Goal: Information Seeking & Learning: Learn about a topic

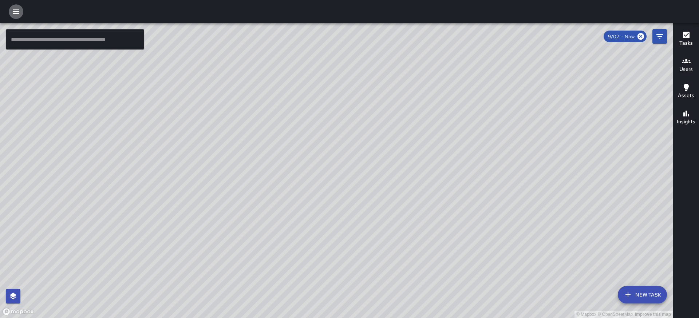
click at [19, 14] on icon "button" at bounding box center [16, 11] width 9 height 9
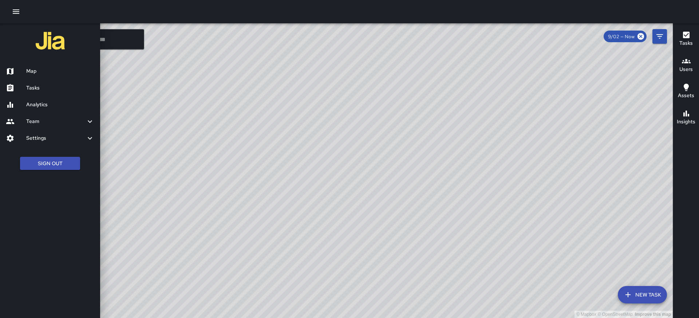
drag, startPoint x: 29, startPoint y: 72, endPoint x: 28, endPoint y: 110, distance: 38.3
click at [28, 110] on ul "Map Tasks Analytics Team Leaderboard Settings Geofence and Zones Divisions and …" at bounding box center [50, 105] width 100 height 90
click at [28, 110] on div "Analytics" at bounding box center [50, 105] width 100 height 17
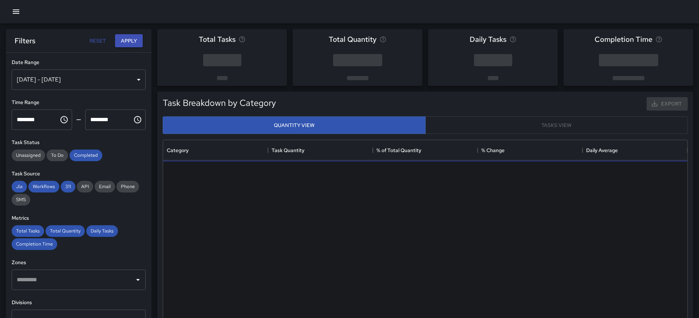
scroll to position [218, 525]
click at [121, 79] on div "[DATE] - [DATE]" at bounding box center [79, 80] width 134 height 20
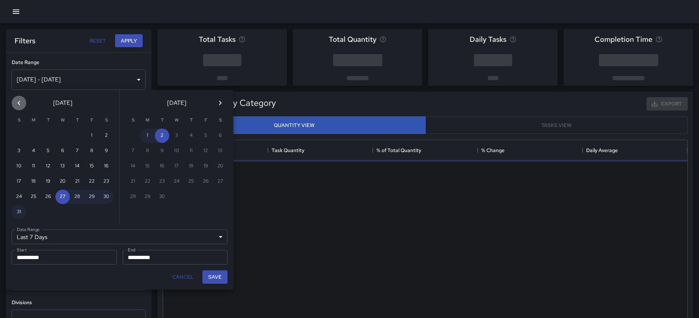
click at [21, 103] on icon "Previous month" at bounding box center [19, 103] width 9 height 9
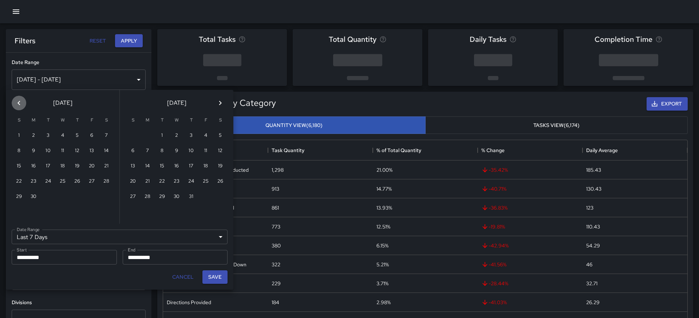
click at [21, 103] on icon "Previous month" at bounding box center [19, 103] width 9 height 9
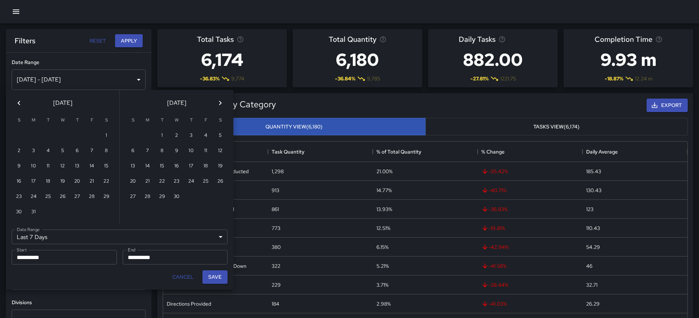
click at [21, 103] on icon "Previous month" at bounding box center [19, 103] width 9 height 9
click at [94, 136] on button "1" at bounding box center [92, 136] width 15 height 15
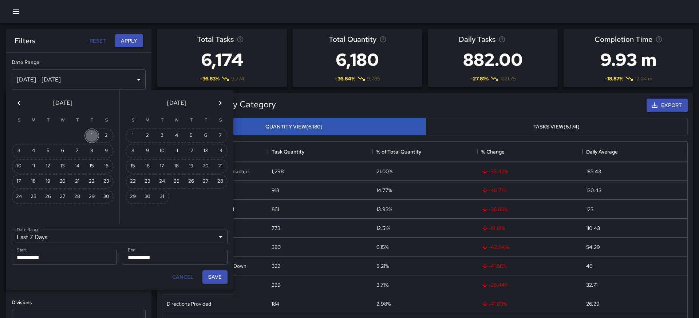
type input "******"
type input "**********"
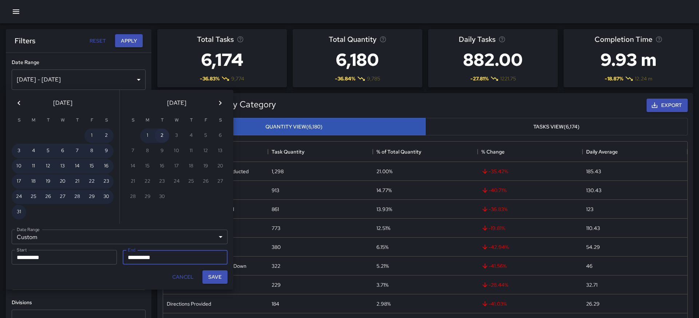
click at [165, 140] on button "2" at bounding box center [162, 136] width 15 height 15
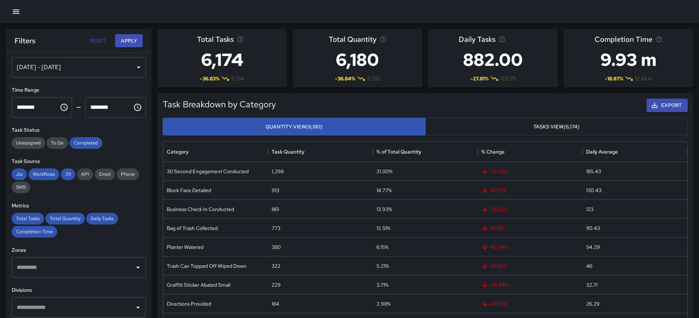
scroll to position [0, 0]
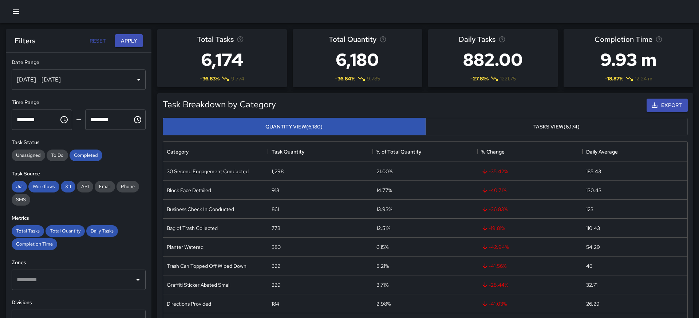
click at [101, 80] on div "[DATE] - [DATE]" at bounding box center [79, 80] width 134 height 20
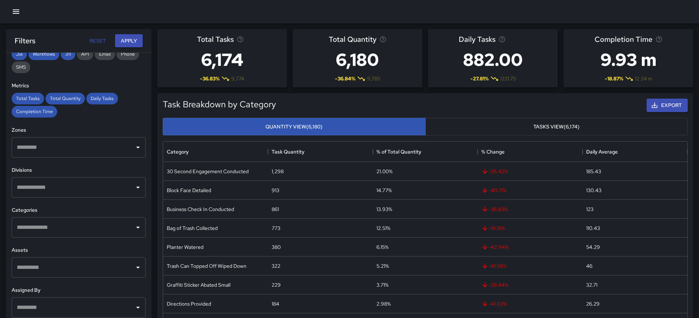
scroll to position [137, 0]
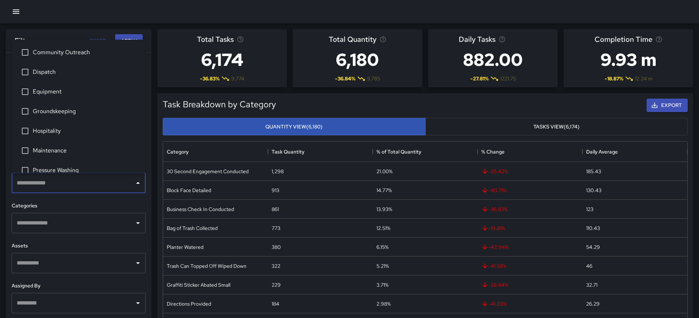
click at [65, 183] on input "text" at bounding box center [73, 183] width 117 height 14
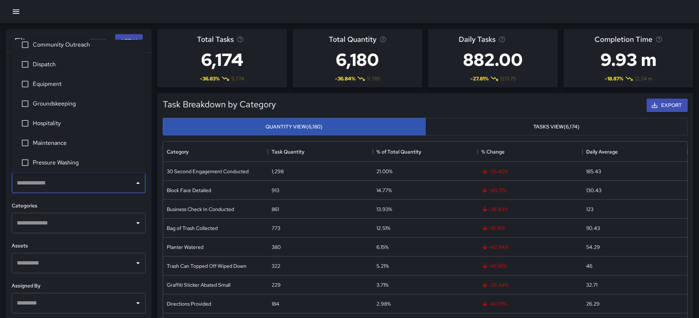
scroll to position [0, 0]
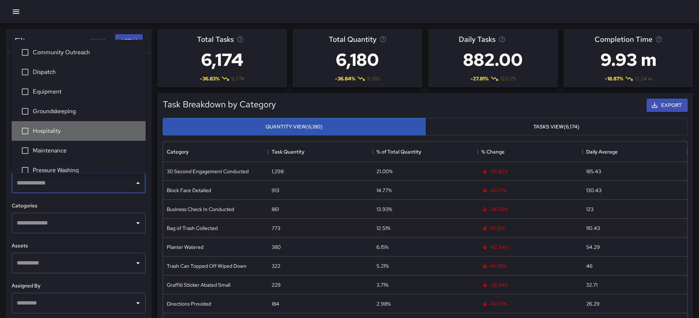
click at [62, 134] on span "Hospitality" at bounding box center [86, 131] width 107 height 9
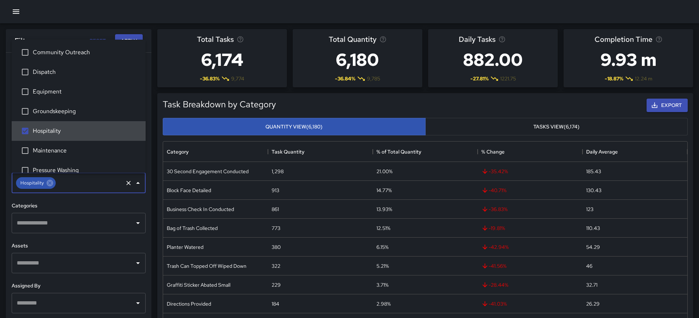
click at [61, 131] on span "Hospitality" at bounding box center [86, 131] width 107 height 9
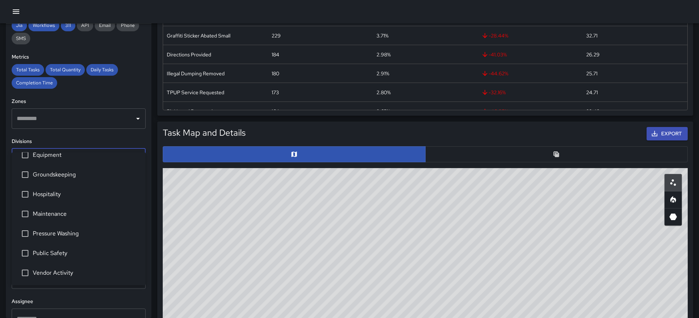
scroll to position [149, 0]
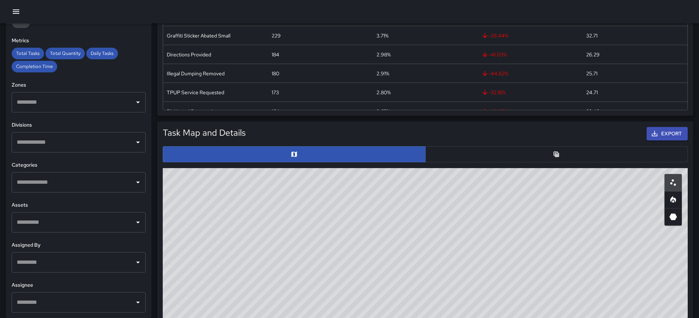
click at [97, 122] on h6 "Divisions" at bounding box center [79, 125] width 134 height 8
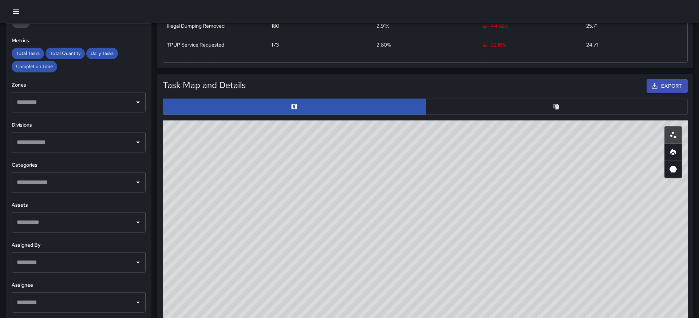
scroll to position [335, 0]
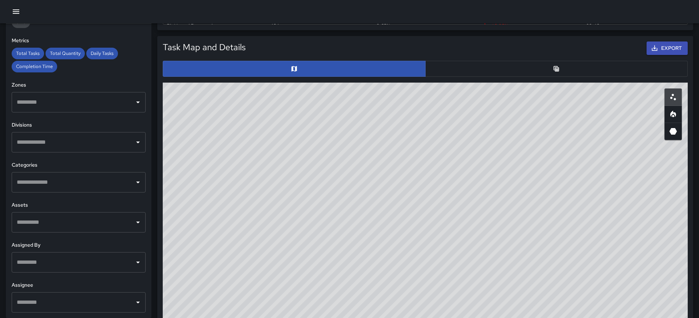
click at [138, 181] on icon "Open" at bounding box center [138, 182] width 9 height 9
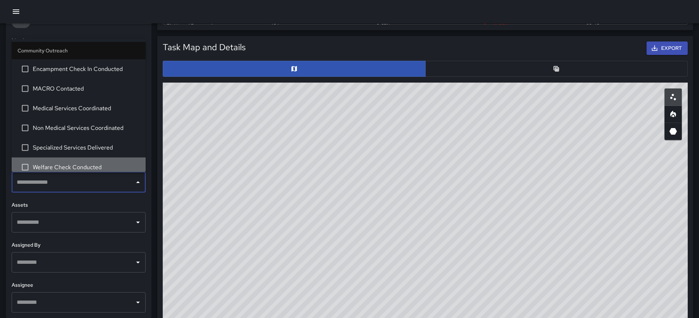
click at [119, 167] on span "Welfare Check Conducted" at bounding box center [86, 167] width 107 height 9
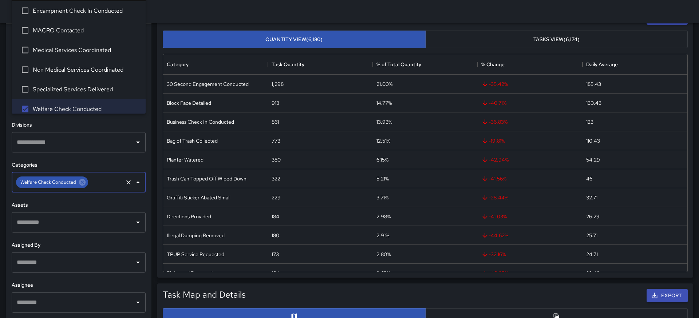
scroll to position [0, 0]
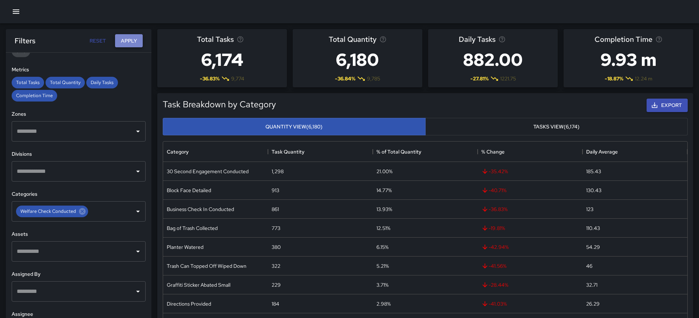
click at [130, 43] on button "Apply" at bounding box center [129, 40] width 28 height 13
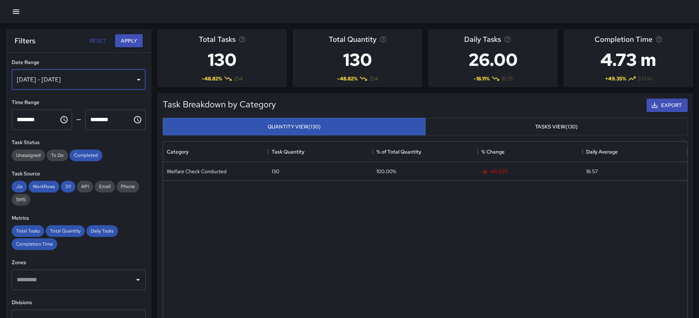
click at [123, 80] on div "[DATE] - [DATE]" at bounding box center [79, 80] width 134 height 20
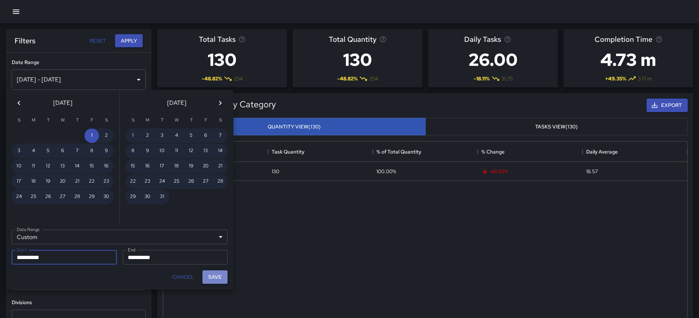
click at [219, 276] on button "Save" at bounding box center [215, 277] width 25 height 13
type input "**********"
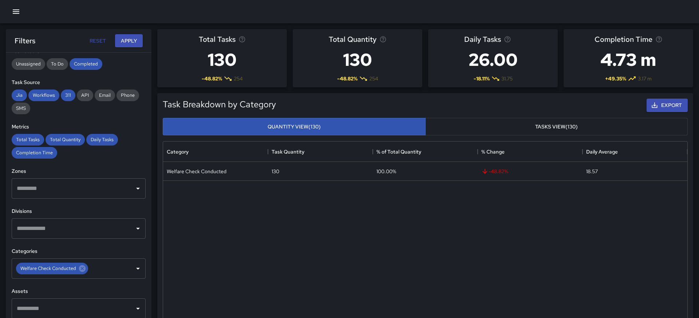
scroll to position [93, 0]
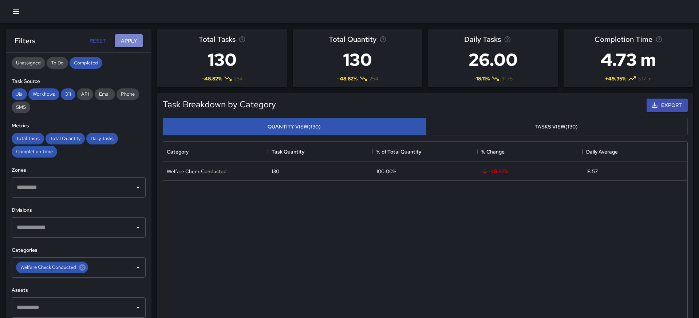
click at [137, 39] on button "Apply" at bounding box center [129, 40] width 28 height 13
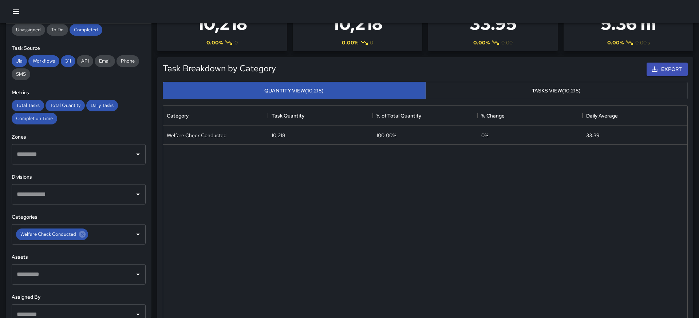
scroll to position [99, 0]
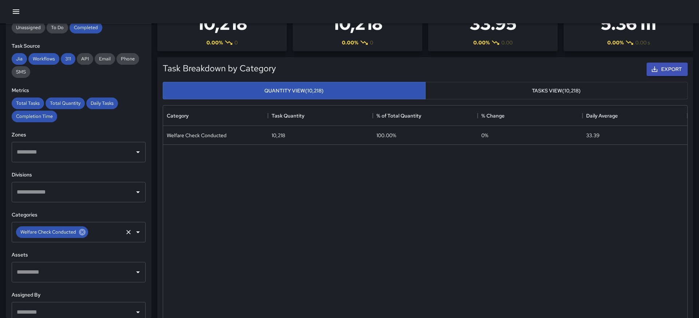
click at [84, 233] on icon at bounding box center [82, 232] width 7 height 7
click at [138, 233] on icon "Open" at bounding box center [138, 232] width 9 height 9
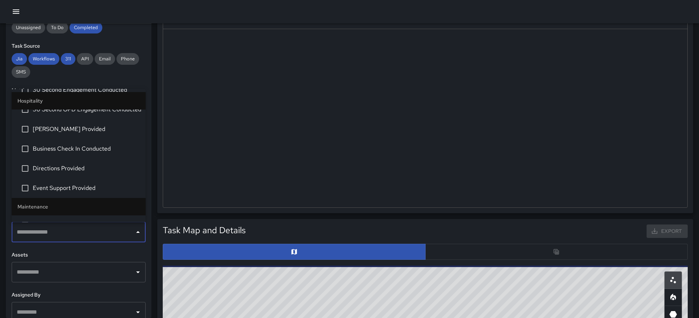
scroll to position [608, 0]
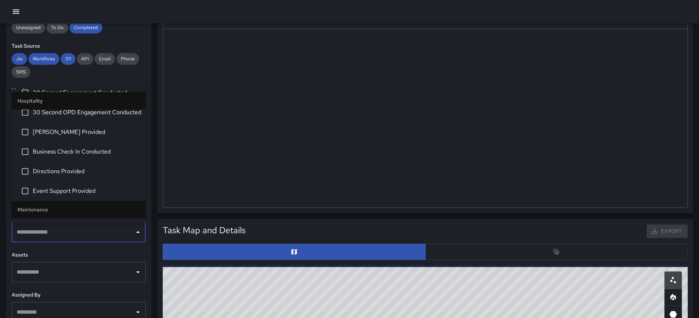
click at [87, 138] on li "[PERSON_NAME] Provided" at bounding box center [79, 133] width 134 height 20
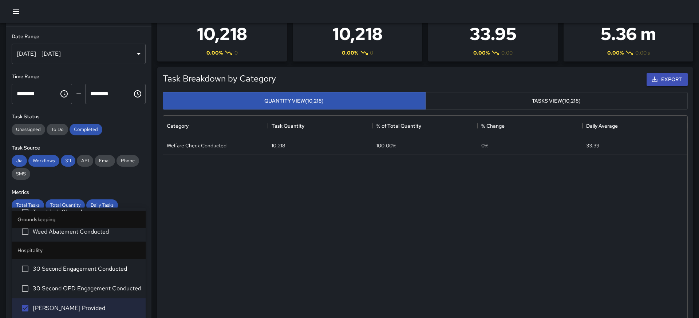
scroll to position [0, 0]
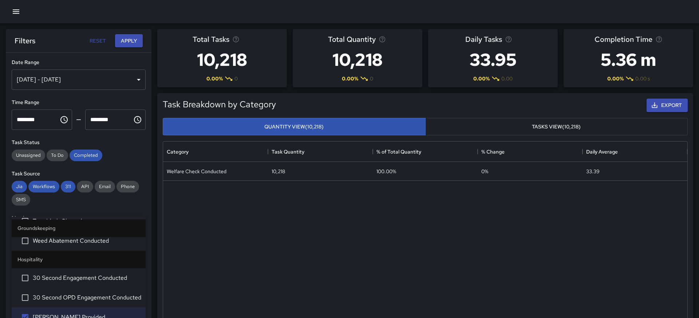
click at [138, 66] on h6 "Date Range" at bounding box center [79, 63] width 134 height 8
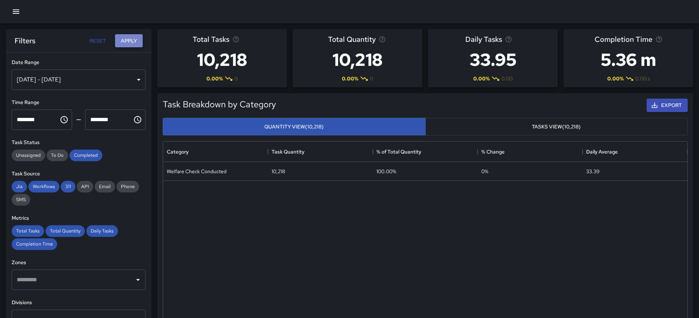
click at [133, 44] on button "Apply" at bounding box center [129, 40] width 28 height 13
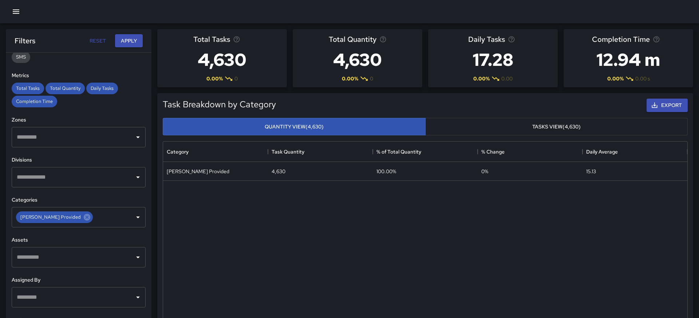
scroll to position [149, 0]
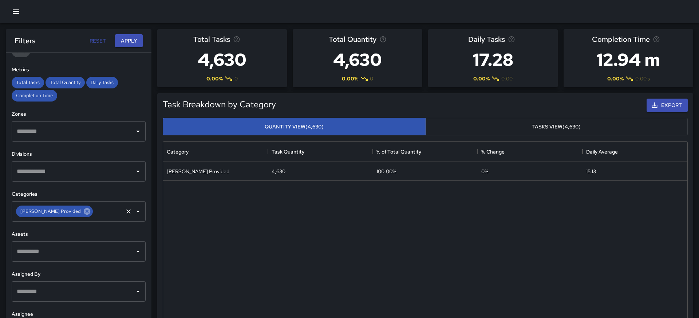
click at [83, 212] on icon at bounding box center [87, 212] width 8 height 8
click at [139, 212] on icon "Open" at bounding box center [138, 211] width 9 height 9
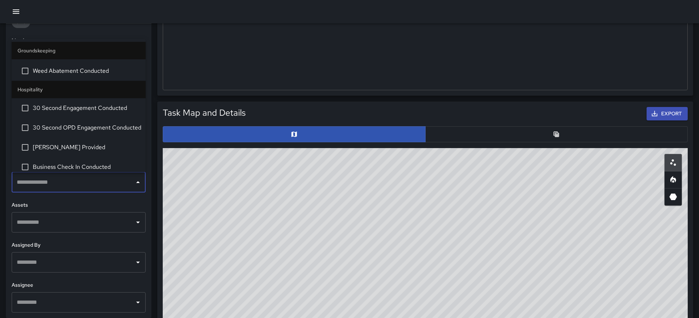
scroll to position [543, 0]
click at [89, 164] on span "Business Check In Conducted" at bounding box center [86, 166] width 107 height 9
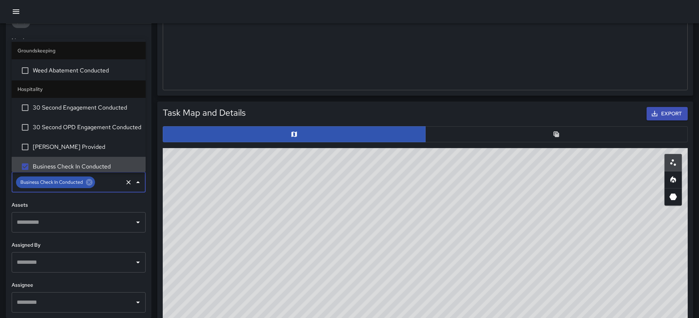
click at [106, 215] on div "​" at bounding box center [79, 222] width 134 height 20
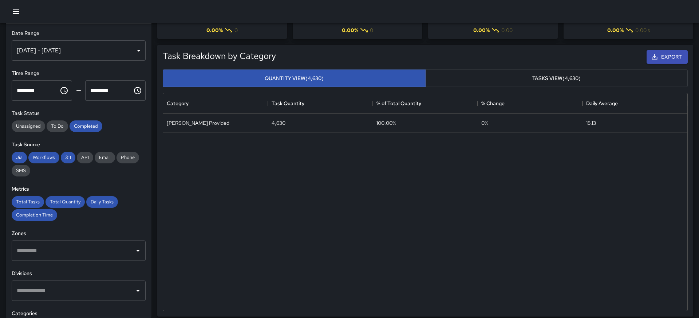
scroll to position [16, 0]
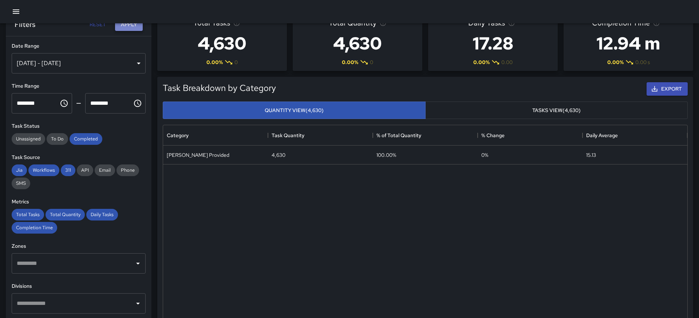
click at [129, 26] on button "Apply" at bounding box center [129, 24] width 28 height 13
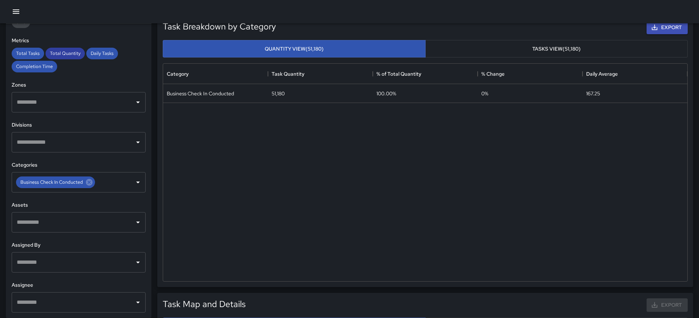
scroll to position [122, 0]
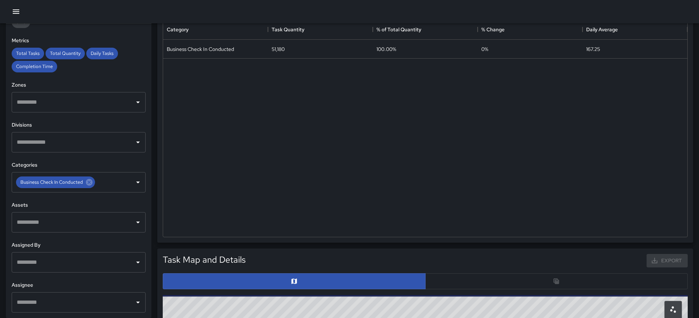
click at [56, 263] on input "text" at bounding box center [73, 263] width 117 height 14
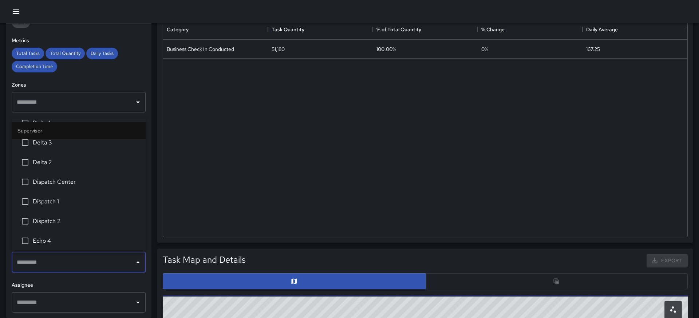
scroll to position [214, 0]
click at [46, 171] on span "Dispatch Center" at bounding box center [86, 171] width 107 height 9
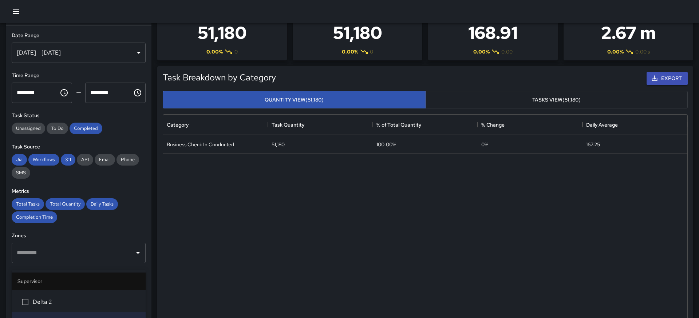
scroll to position [0, 0]
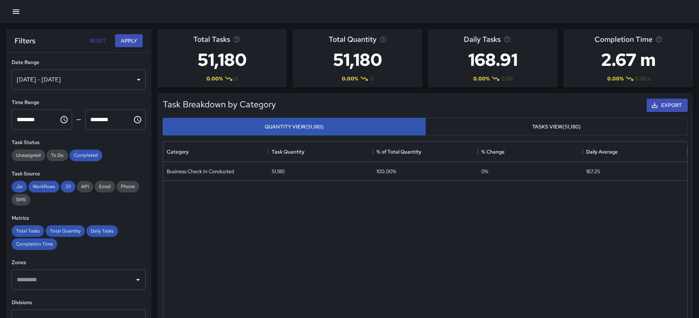
click at [135, 53] on div "**********" at bounding box center [79, 200] width 146 height 295
click at [133, 42] on button "Apply" at bounding box center [129, 40] width 28 height 13
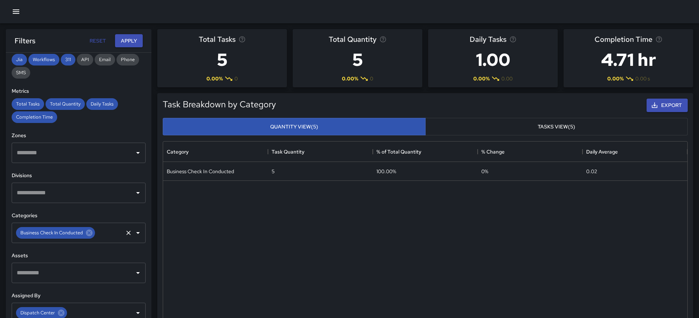
scroll to position [128, 0]
click at [89, 234] on icon at bounding box center [89, 232] width 7 height 7
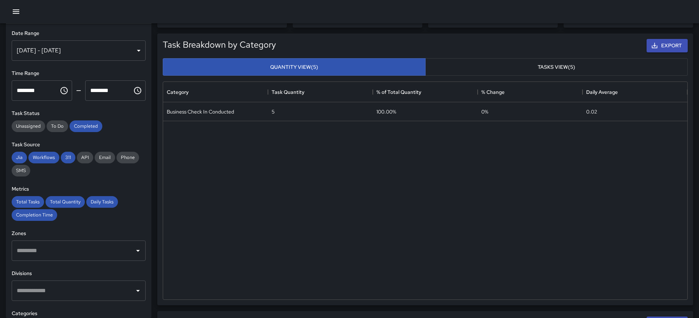
scroll to position [0, 0]
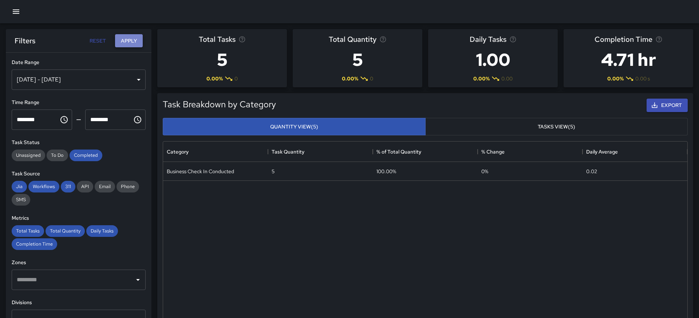
click at [128, 38] on button "Apply" at bounding box center [129, 40] width 28 height 13
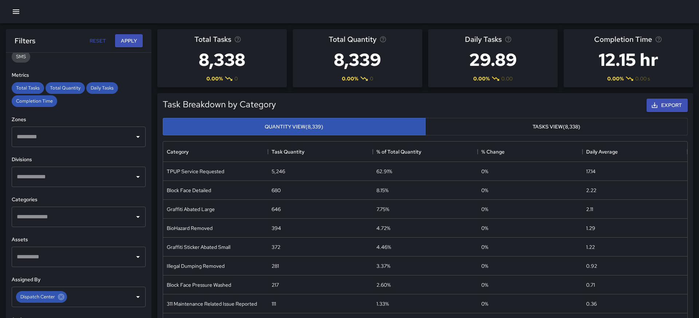
scroll to position [149, 0]
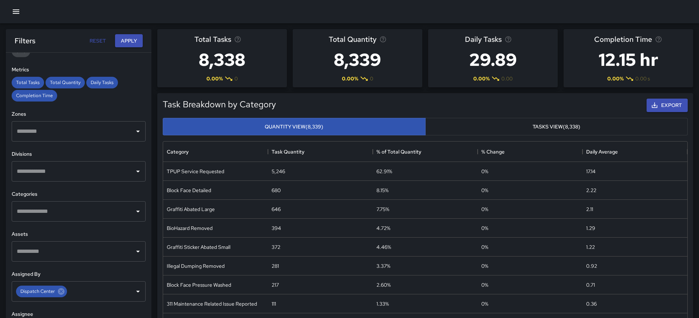
click at [76, 219] on div "​" at bounding box center [79, 211] width 134 height 20
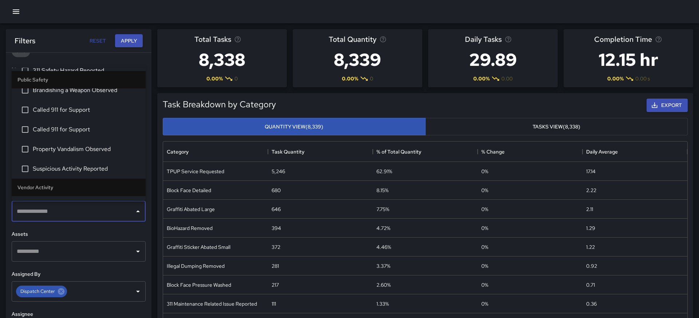
scroll to position [1130, 0]
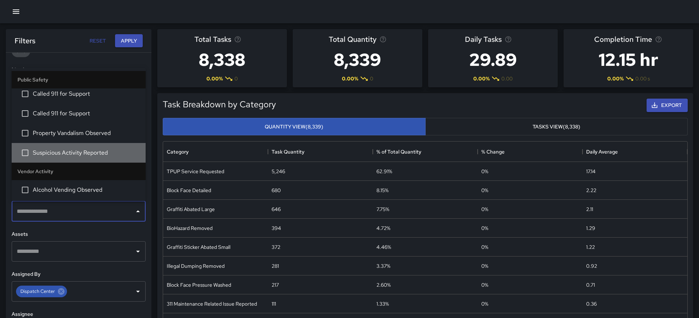
click at [66, 153] on span "Suspicious Activity Reported" at bounding box center [86, 153] width 107 height 9
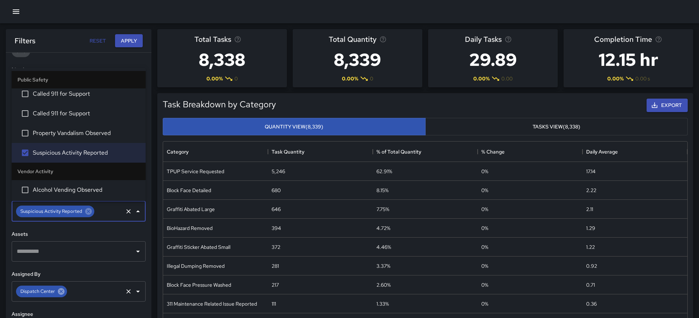
click at [60, 292] on icon at bounding box center [61, 292] width 8 height 8
click at [128, 40] on button "Apply" at bounding box center [129, 40] width 28 height 13
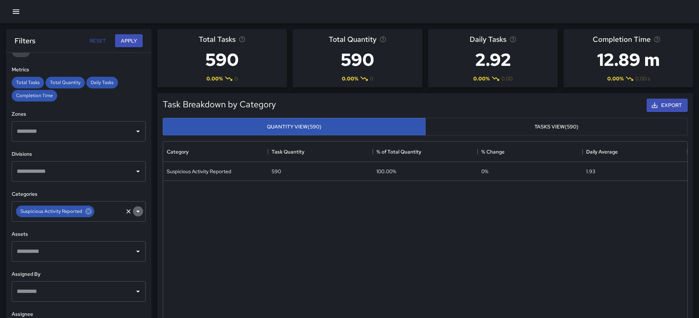
click at [136, 211] on icon "Open" at bounding box center [138, 211] width 9 height 9
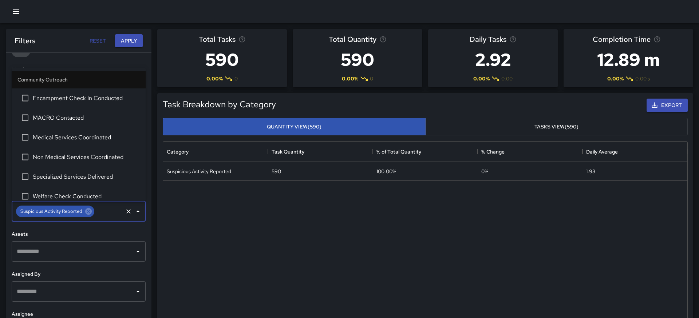
scroll to position [1091, 0]
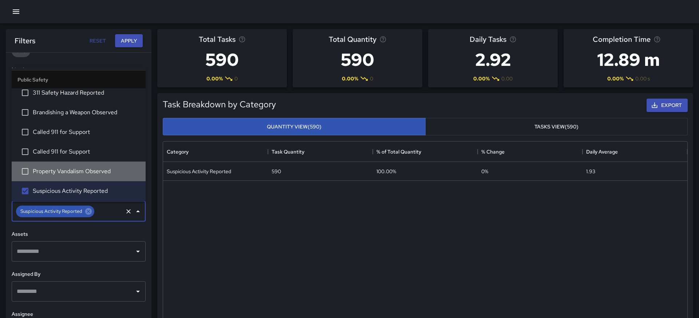
click at [93, 171] on span "Property Vandalism Observed" at bounding box center [86, 172] width 107 height 9
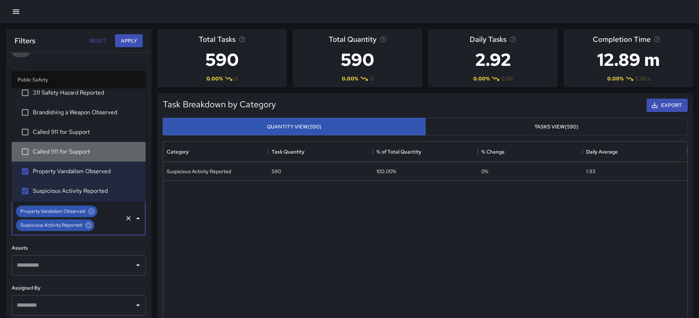
click at [61, 154] on span "Called 911 for Support" at bounding box center [86, 152] width 107 height 9
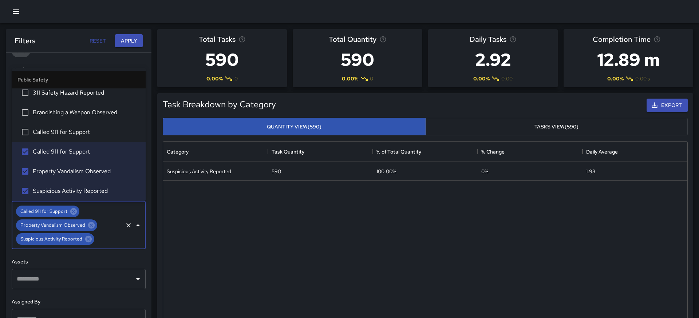
click at [47, 134] on span "Called 911 for Support" at bounding box center [86, 132] width 107 height 9
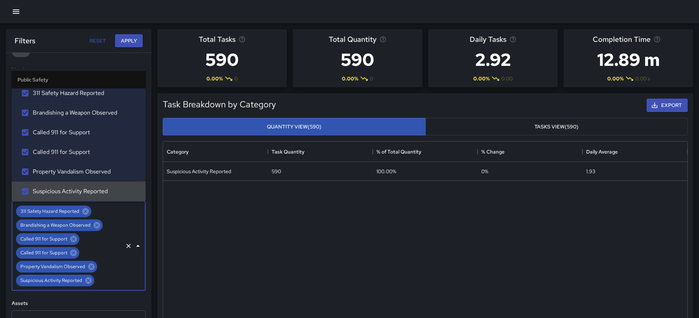
scroll to position [1076, 0]
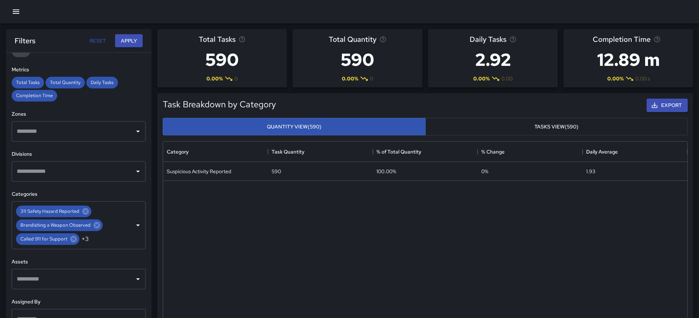
click at [139, 29] on div "Filters Reset Apply" at bounding box center [79, 40] width 146 height 23
click at [133, 39] on button "Apply" at bounding box center [129, 40] width 28 height 13
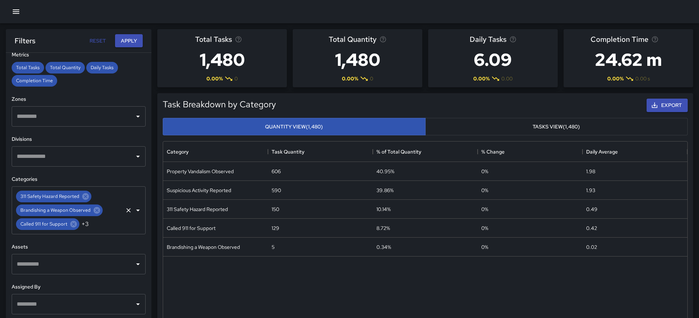
scroll to position [163, 0]
click at [137, 212] on icon "Open" at bounding box center [138, 211] width 9 height 9
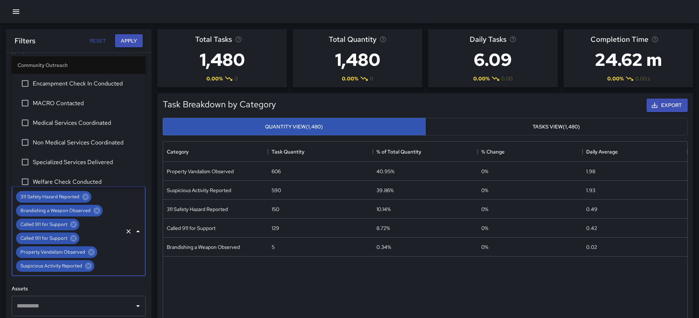
click at [137, 212] on div "311 Safety Hazard Reported Brandishing a Weapon Observed Called 911 for Support…" at bounding box center [79, 232] width 134 height 90
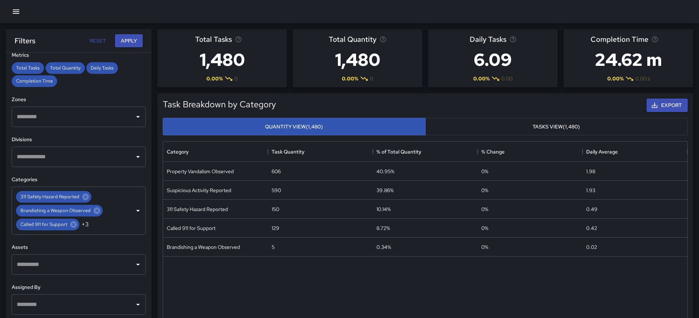
drag, startPoint x: 178, startPoint y: 150, endPoint x: 463, endPoint y: 2, distance: 320.5
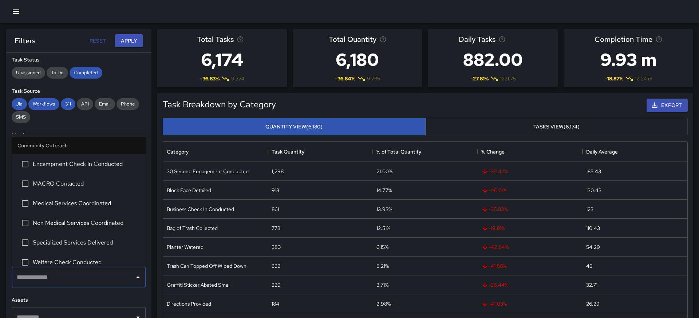
click at [82, 276] on input "text" at bounding box center [73, 278] width 117 height 14
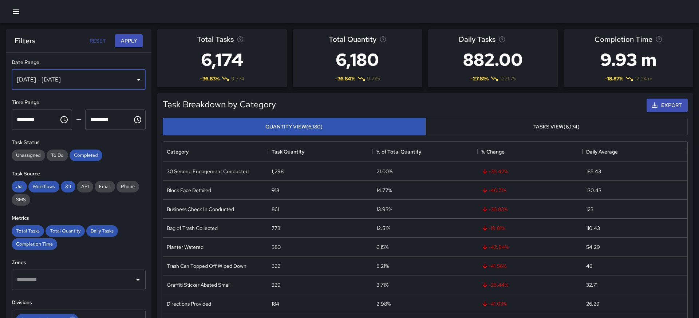
click at [93, 77] on div "[DATE] - [DATE]" at bounding box center [79, 80] width 134 height 20
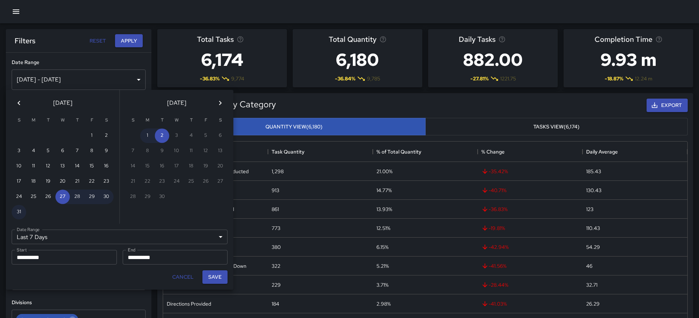
click at [18, 101] on icon "Previous month" at bounding box center [19, 103] width 9 height 9
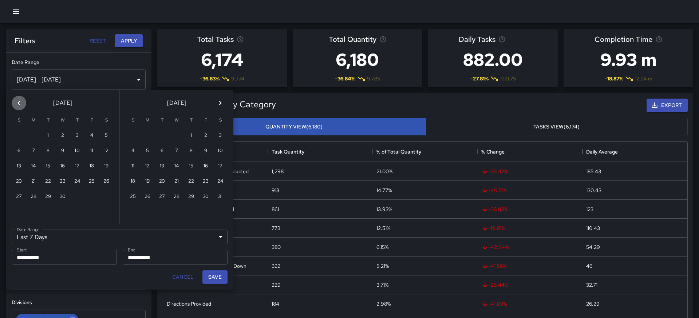
click at [18, 101] on icon "Previous month" at bounding box center [19, 103] width 9 height 9
click at [93, 136] on button "1" at bounding box center [92, 136] width 15 height 15
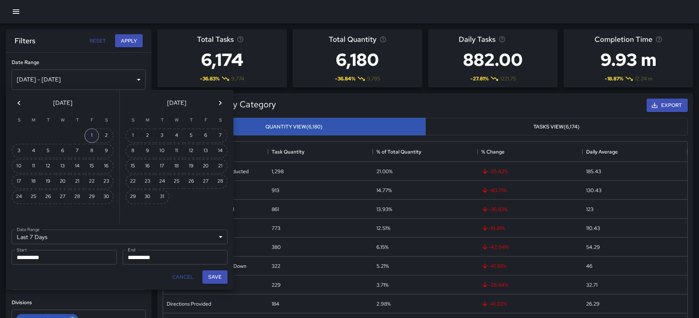
type input "******"
type input "**********"
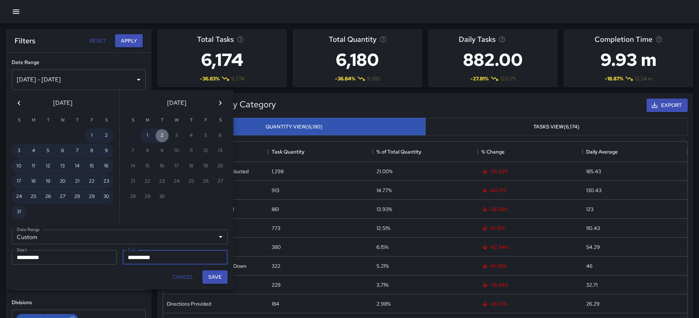
click at [164, 137] on button "2" at bounding box center [162, 136] width 15 height 15
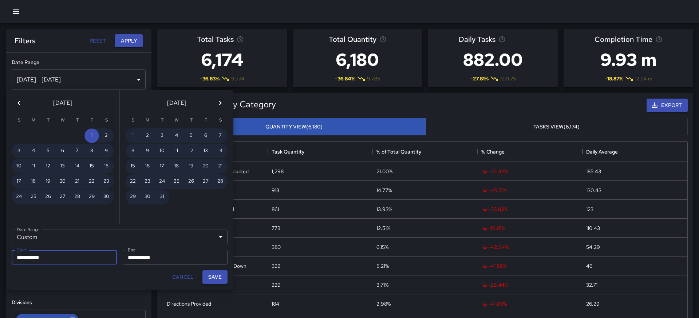
click at [219, 276] on button "Save" at bounding box center [215, 277] width 25 height 13
type input "**********"
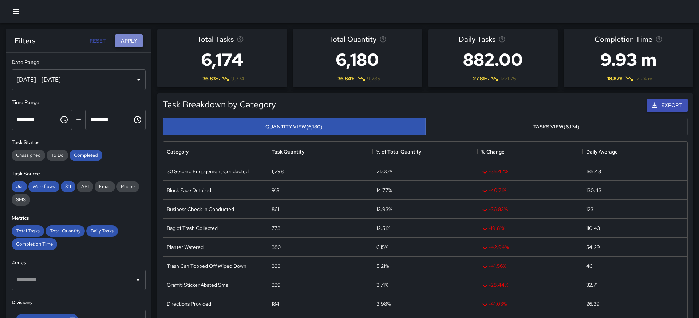
click at [131, 46] on button "Apply" at bounding box center [129, 40] width 28 height 13
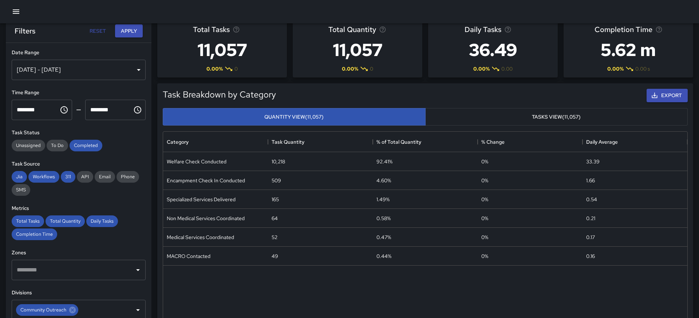
scroll to position [11, 0]
